Goal: Information Seeking & Learning: Learn about a topic

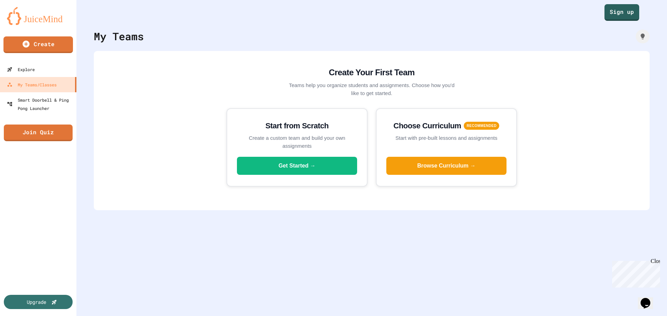
click at [46, 15] on img at bounding box center [38, 16] width 63 height 18
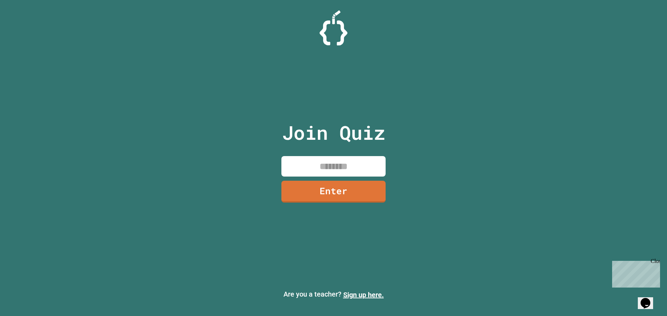
click at [655, 262] on div "Close" at bounding box center [654, 262] width 9 height 9
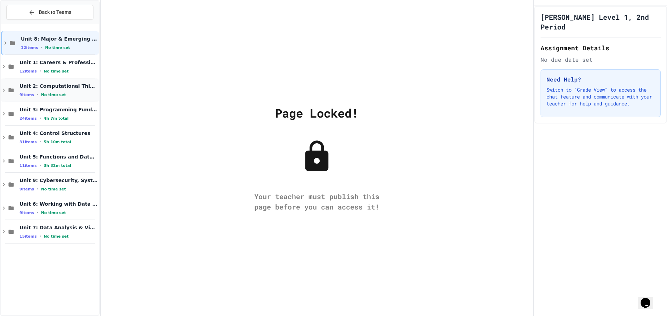
click at [82, 87] on span "Unit 2: Computational Thinking & Problem-Solving" at bounding box center [58, 86] width 78 height 6
click at [83, 10] on button "Back to Teams" at bounding box center [49, 12] width 87 height 15
click at [69, 212] on div "9 items • No time set" at bounding box center [58, 213] width 78 height 6
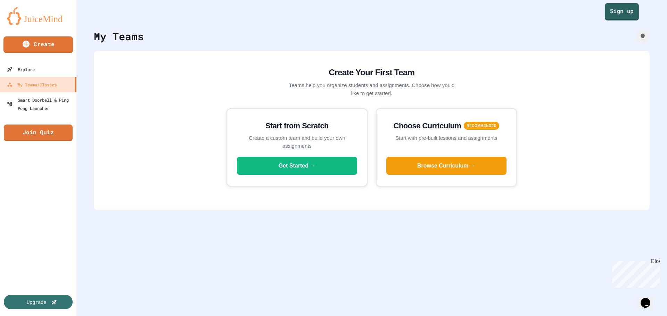
click at [617, 11] on link "Sign up" at bounding box center [622, 11] width 34 height 17
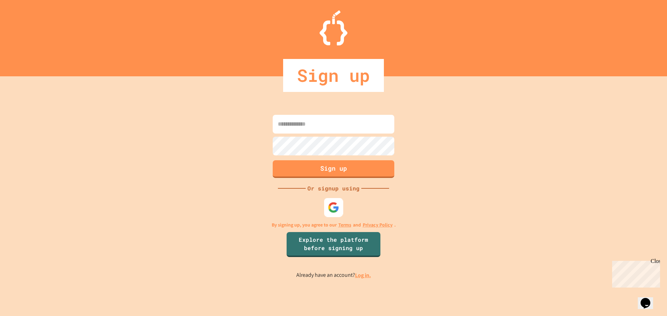
click at [340, 205] on div at bounding box center [333, 207] width 19 height 19
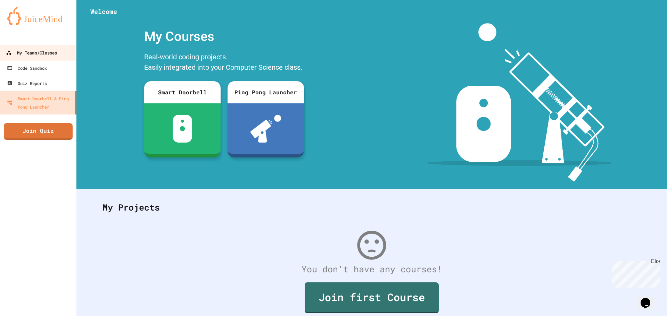
click at [51, 51] on div "My Teams/Classes" at bounding box center [31, 53] width 51 height 9
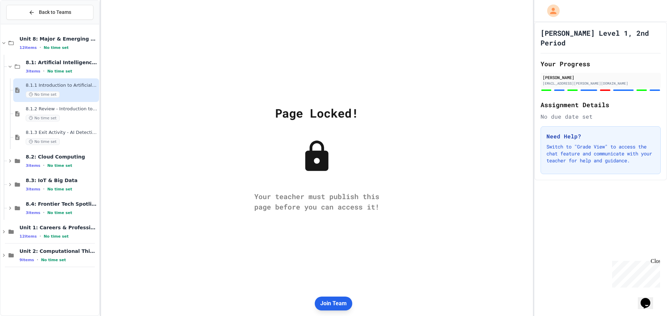
click at [337, 304] on button "Join Team" at bounding box center [334, 304] width 38 height 14
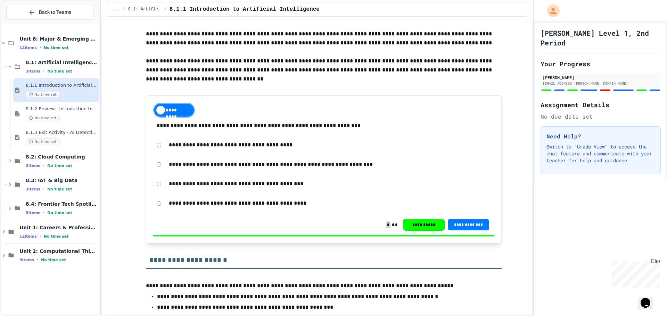
scroll to position [104, 0]
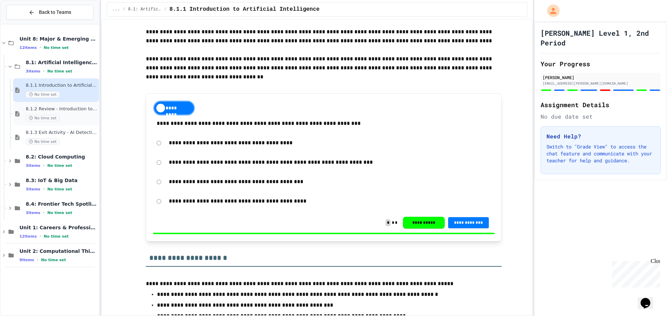
click at [70, 107] on span "8.1.2 Review - Introduction to Artificial Intelligence" at bounding box center [62, 109] width 72 height 6
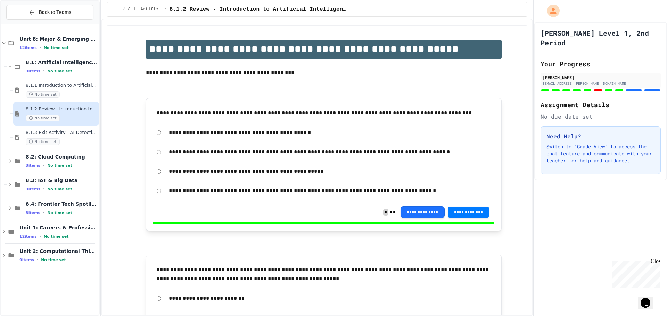
click at [47, 71] on span "No time set" at bounding box center [59, 71] width 25 height 5
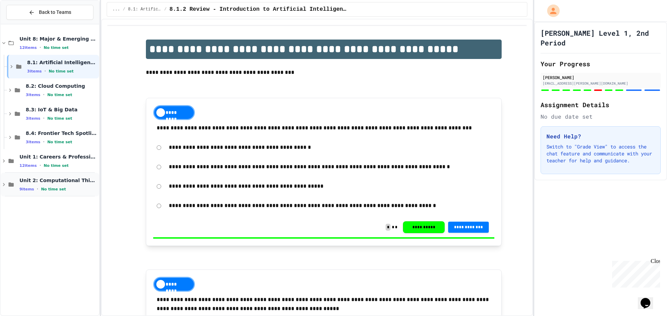
click at [78, 186] on div "Unit 2: Computational Thinking & Problem-Solving 9 items • No time set" at bounding box center [58, 184] width 78 height 15
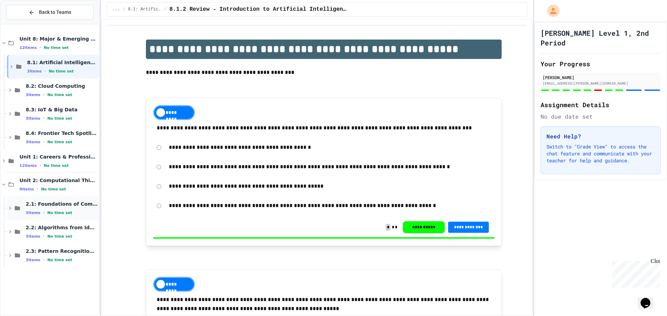
click at [77, 207] on span "2.1: Foundations of Computational Thinking" at bounding box center [62, 204] width 72 height 6
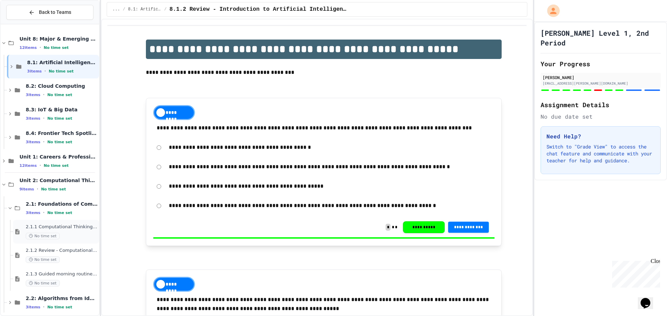
click at [76, 229] on span "2.1.1 Computational Thinking and Problem Solving" at bounding box center [62, 227] width 72 height 6
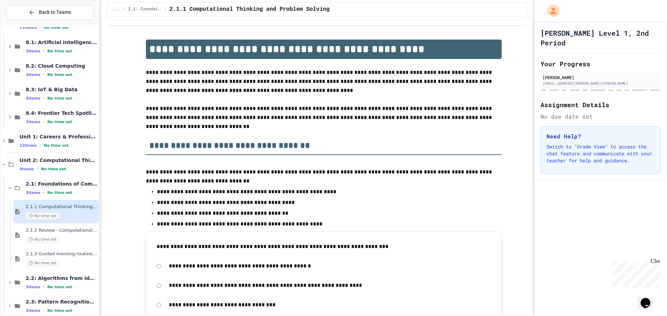
scroll to position [30, 0]
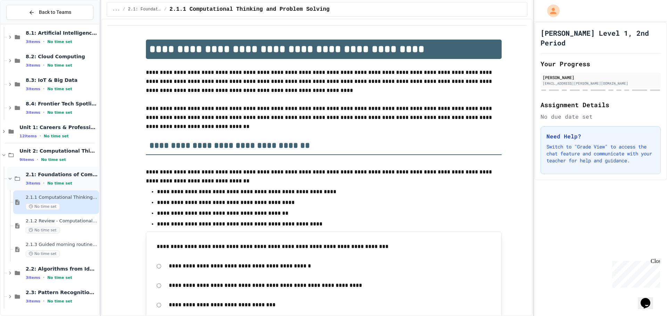
click at [68, 178] on span "2.1: Foundations of Computational Thinking" at bounding box center [62, 175] width 72 height 6
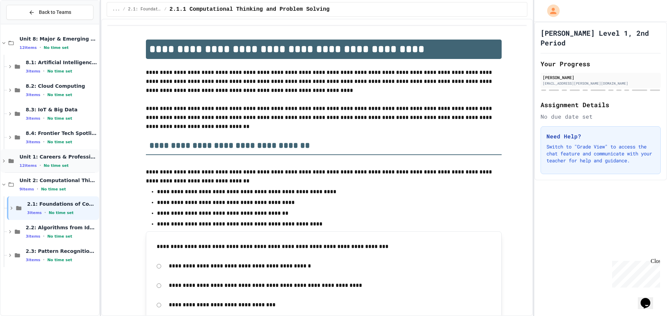
click at [67, 163] on div "12 items • No time set" at bounding box center [58, 166] width 78 height 6
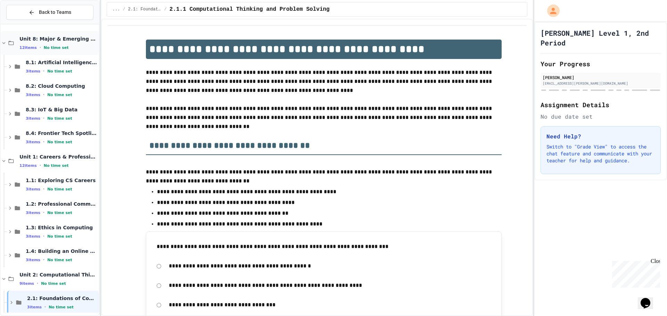
click at [48, 44] on div "Unit 8: Major & Emerging Technologies 12 items • No time set" at bounding box center [58, 43] width 78 height 15
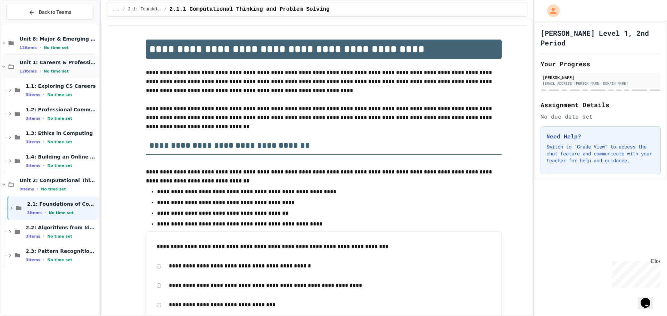
click at [65, 65] on span "Unit 1: Careers & Professionalism" at bounding box center [58, 62] width 78 height 6
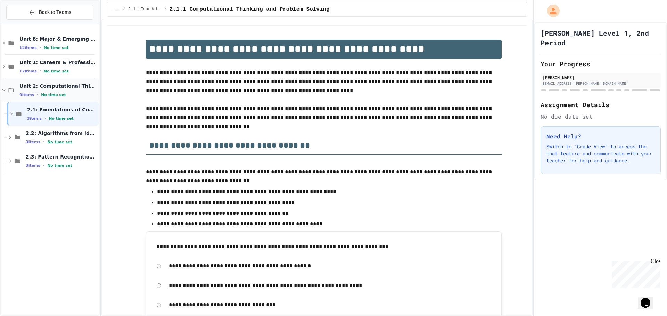
click at [65, 84] on span "Unit 2: Computational Thinking & Problem-Solving" at bounding box center [58, 86] width 78 height 6
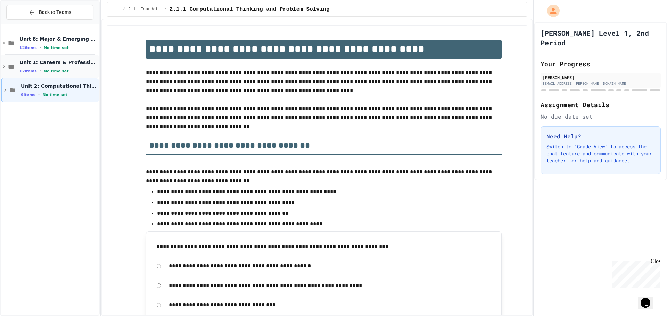
click at [64, 71] on div "12 items • No time set" at bounding box center [58, 71] width 78 height 6
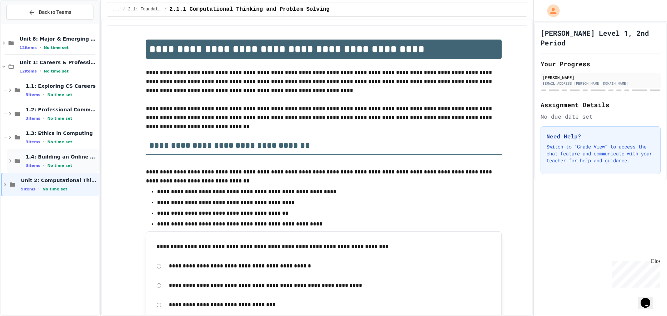
click at [64, 163] on div "1.4: Building an Online Presence 3 items • No time set" at bounding box center [62, 161] width 72 height 15
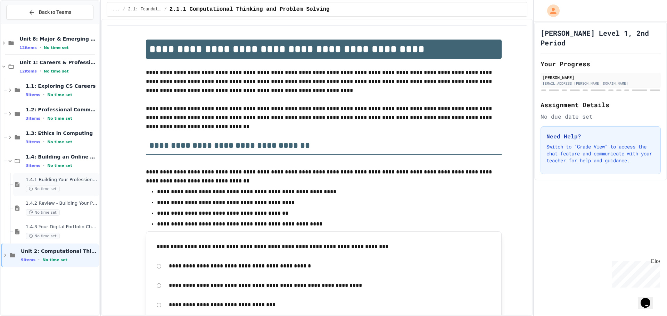
click at [65, 182] on span "1.4.1 Building Your Professional Online Presence" at bounding box center [62, 180] width 72 height 6
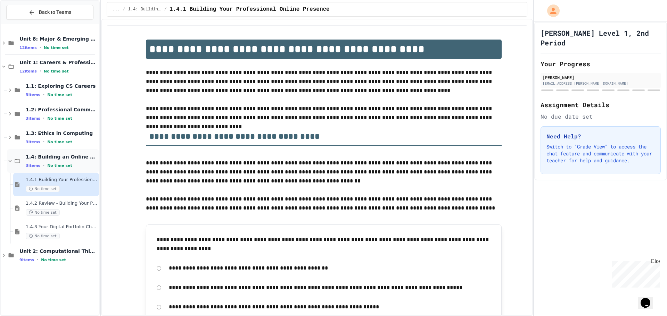
click at [65, 164] on span "No time set" at bounding box center [59, 166] width 25 height 5
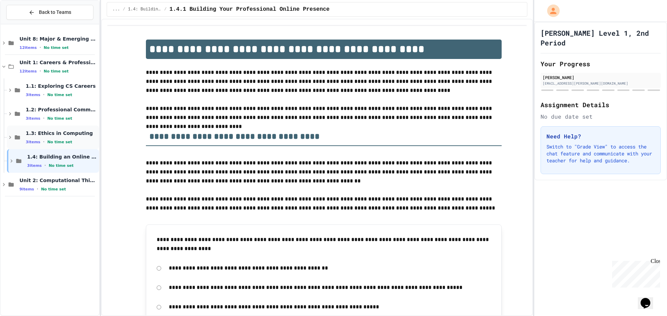
click at [60, 139] on div "1.3: Ethics in Computing 3 items • No time set" at bounding box center [62, 137] width 72 height 15
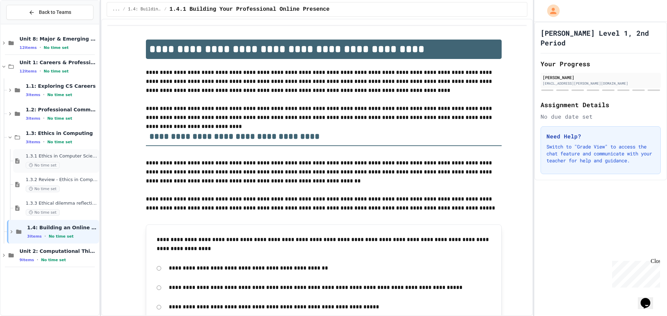
click at [64, 161] on div "1.3.1 Ethics in Computer Science No time set" at bounding box center [62, 161] width 72 height 15
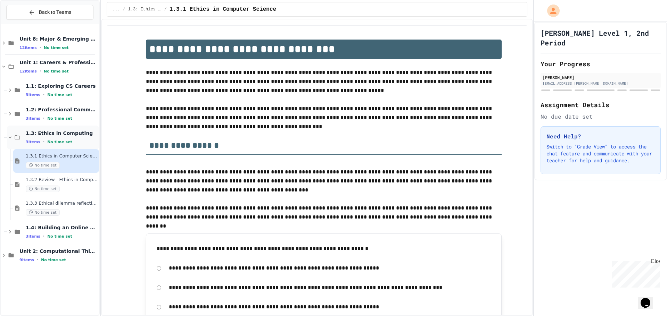
click at [65, 132] on span "1.3: Ethics in Computing" at bounding box center [62, 133] width 72 height 6
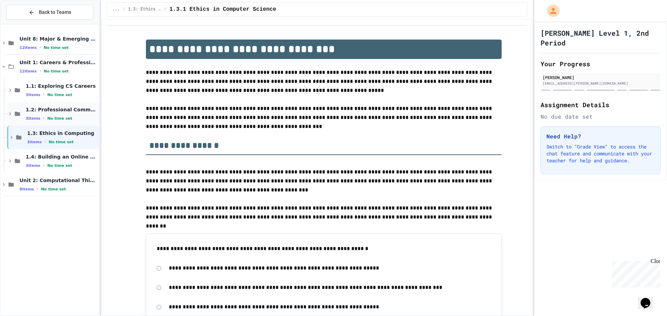
click at [64, 119] on span "No time set" at bounding box center [59, 118] width 25 height 5
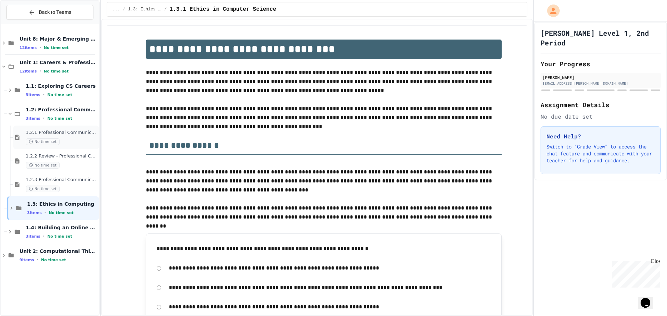
click at [68, 138] on div "1.2.1 Professional Communication No time set" at bounding box center [62, 137] width 72 height 15
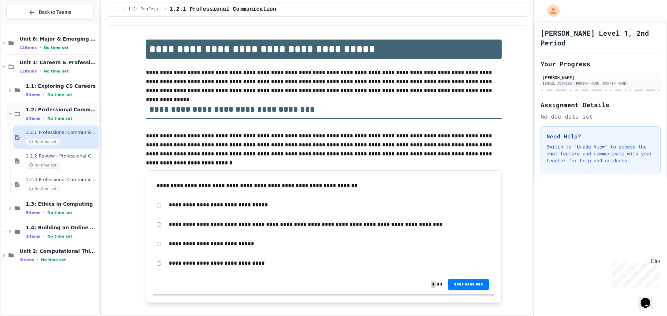
click at [72, 110] on span "1.2: Professional Communication" at bounding box center [62, 110] width 72 height 6
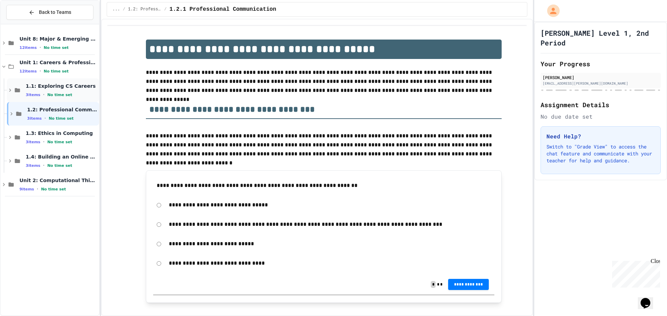
click at [65, 93] on span "No time set" at bounding box center [59, 95] width 25 height 5
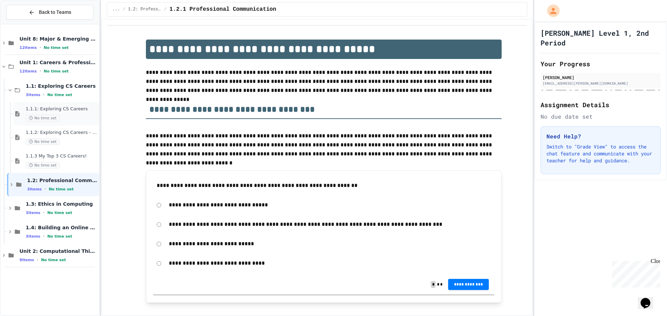
click at [69, 117] on div "No time set" at bounding box center [62, 118] width 72 height 7
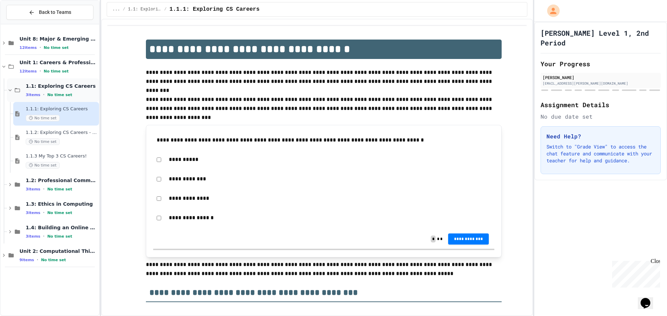
click at [64, 93] on span "No time set" at bounding box center [59, 95] width 25 height 5
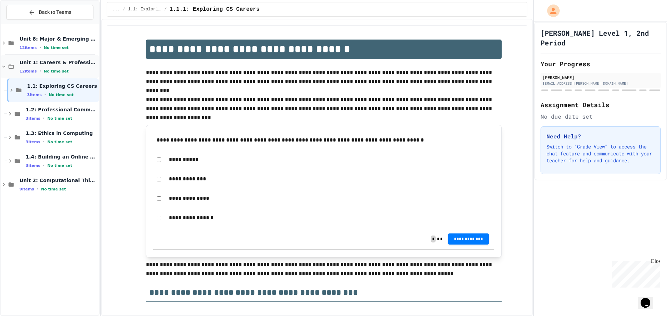
click at [51, 63] on span "Unit 1: Careers & Professionalism" at bounding box center [58, 62] width 78 height 6
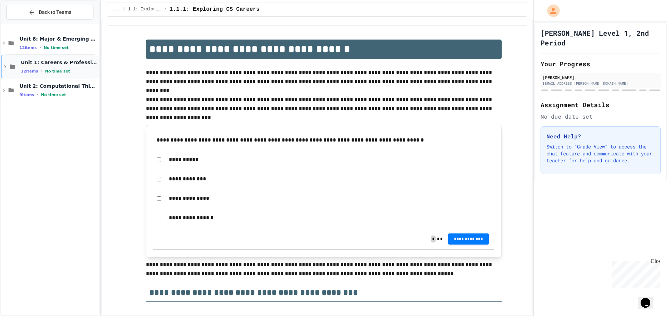
click at [55, 65] on span "Unit 1: Careers & Professionalism" at bounding box center [59, 62] width 77 height 6
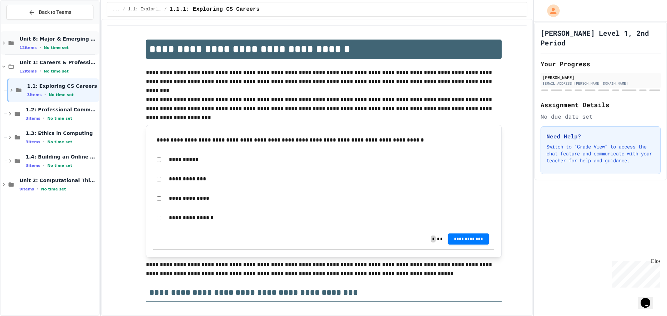
click at [71, 44] on div "Unit 8: Major & Emerging Technologies 12 items • No time set" at bounding box center [58, 43] width 78 height 15
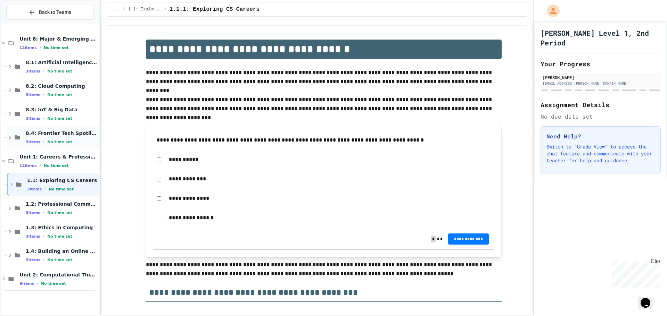
click at [69, 136] on span "8.4: Frontier Tech Spotlight" at bounding box center [62, 133] width 72 height 6
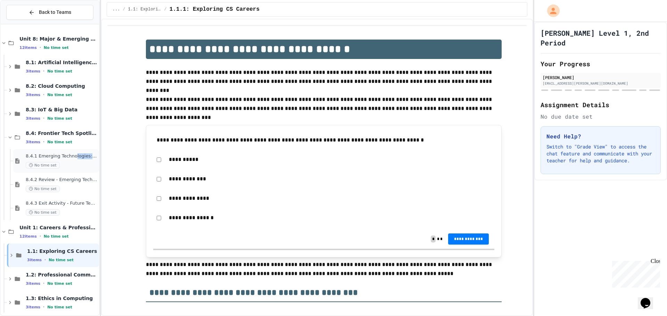
click at [74, 161] on div "8.4.1 Emerging Technologies: Shaping Our Digital Future No time set" at bounding box center [62, 161] width 72 height 15
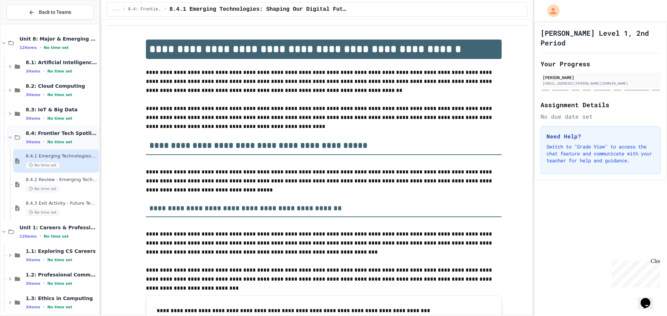
click at [59, 133] on span "8.4: Frontier Tech Spotlight" at bounding box center [62, 133] width 72 height 6
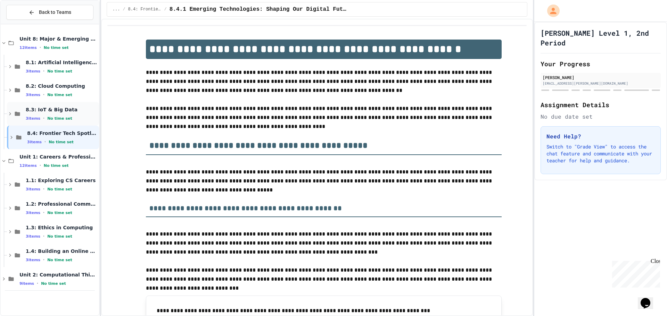
click at [57, 119] on span "No time set" at bounding box center [59, 118] width 25 height 5
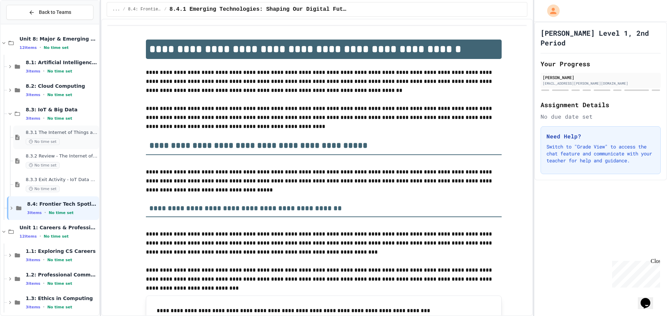
click at [62, 137] on div "8.3.1 The Internet of Things and Big Data: Our Connected Digital World No time …" at bounding box center [62, 137] width 72 height 15
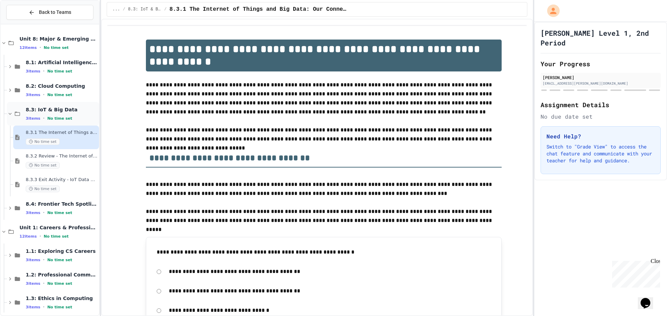
click at [58, 112] on span "8.3: IoT & Big Data" at bounding box center [62, 110] width 72 height 6
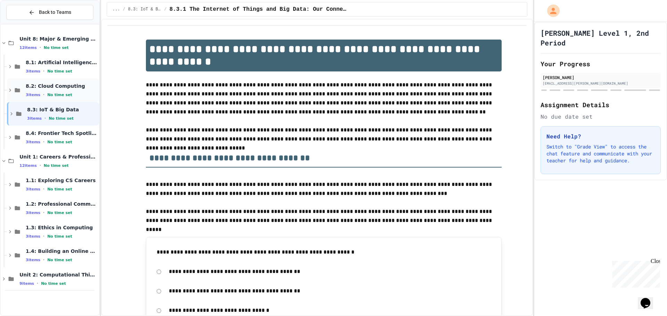
click at [81, 87] on span "8.2: Cloud Computing" at bounding box center [62, 86] width 72 height 6
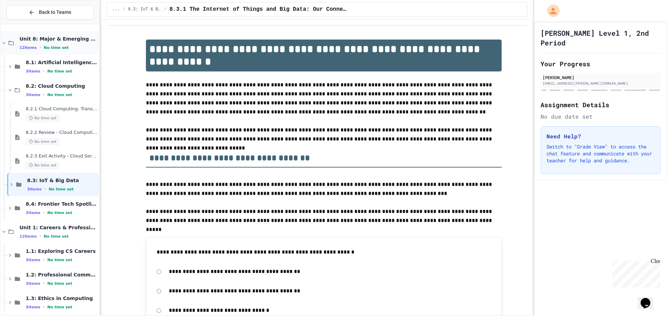
click at [57, 44] on div "Unit 8: Major & Emerging Technologies 12 items • No time set" at bounding box center [58, 43] width 78 height 15
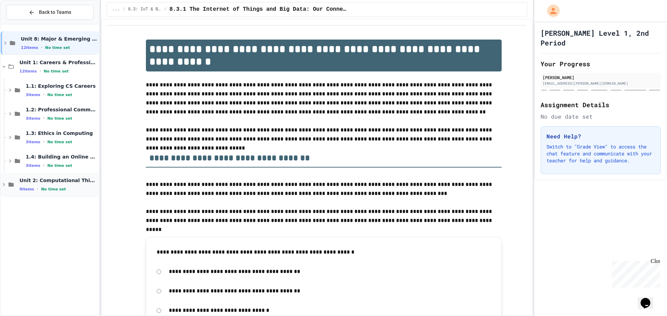
click at [72, 187] on div "9 items • No time set" at bounding box center [58, 189] width 78 height 6
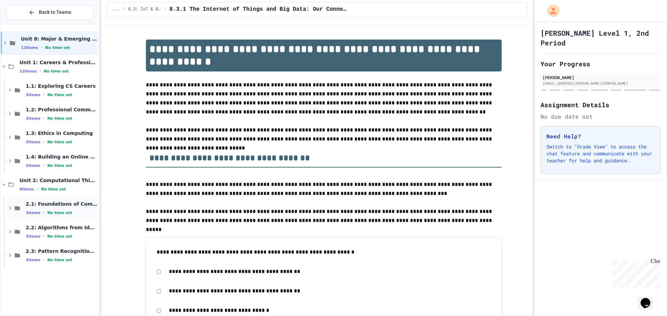
click at [69, 211] on div "3 items • No time set" at bounding box center [62, 213] width 72 height 6
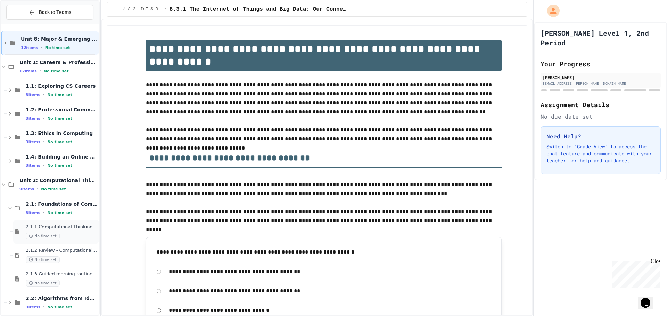
click at [72, 227] on span "2.1.1 Computational Thinking and Problem Solving" at bounding box center [62, 227] width 72 height 6
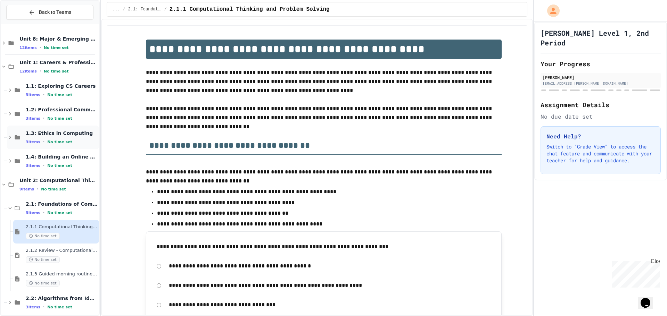
click at [60, 137] on div "1.3: Ethics in Computing 3 items • No time set" at bounding box center [62, 137] width 72 height 15
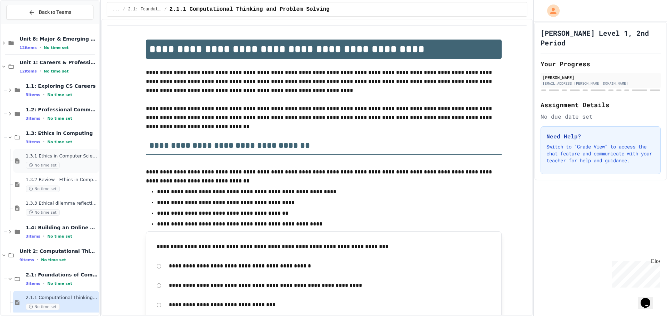
click at [69, 164] on div "No time set" at bounding box center [62, 165] width 72 height 7
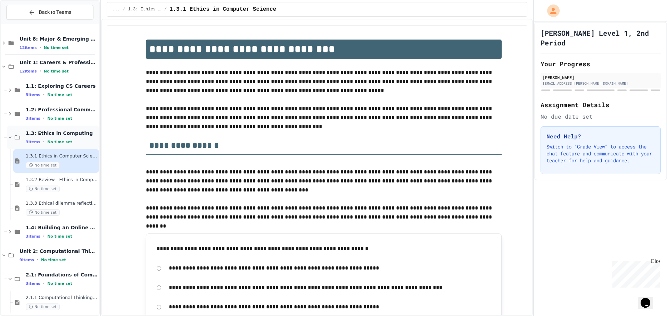
click at [77, 140] on div "3 items • No time set" at bounding box center [62, 142] width 72 height 6
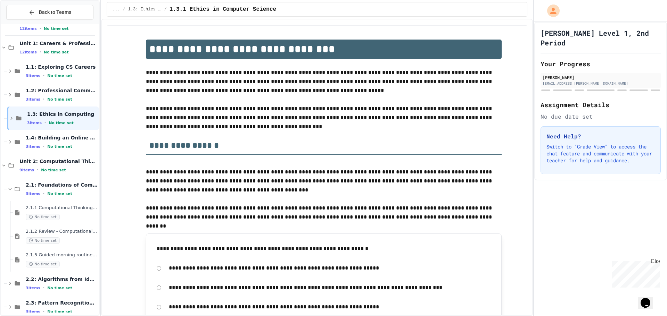
scroll to position [30, 0]
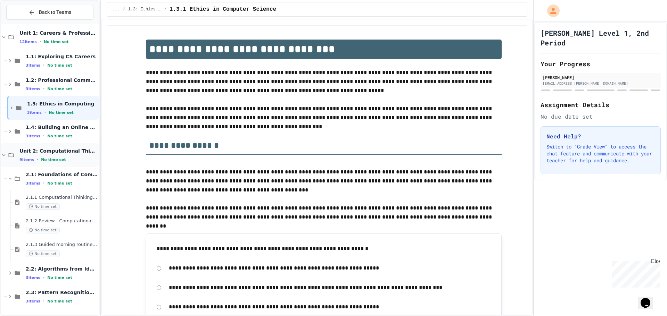
click at [68, 152] on span "Unit 2: Computational Thinking & Problem-Solving" at bounding box center [58, 151] width 78 height 6
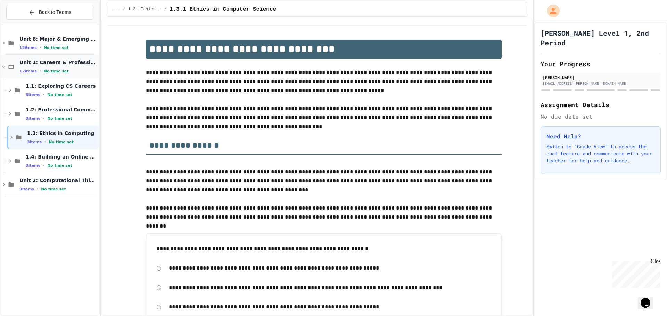
click at [64, 65] on span "Unit 1: Careers & Professionalism" at bounding box center [58, 62] width 78 height 6
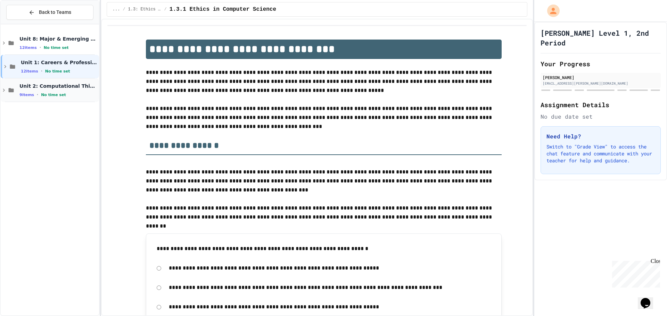
click at [64, 87] on span "Unit 2: Computational Thinking & Problem-Solving" at bounding box center [58, 86] width 78 height 6
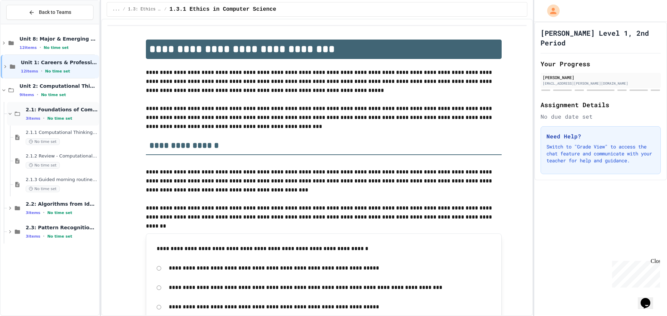
click at [80, 115] on div "2.1: Foundations of Computational Thinking 3 items • No time set" at bounding box center [62, 114] width 72 height 15
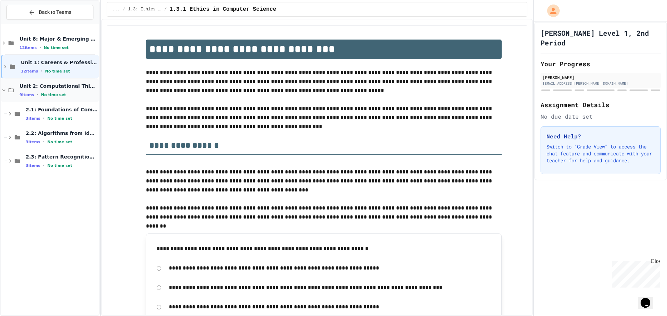
click at [63, 88] on span "Unit 2: Computational Thinking & Problem-Solving" at bounding box center [58, 86] width 78 height 6
